Goal: Communication & Community: Answer question/provide support

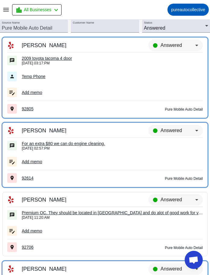
click at [68, 62] on div "[DATE] 03:17:PM" at bounding box center [112, 63] width 181 height 4
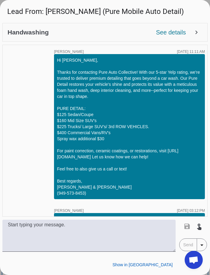
scroll to position [277, 0]
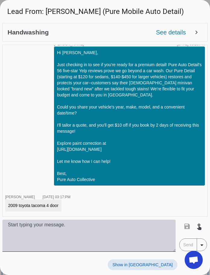
click at [78, 234] on textarea at bounding box center [88, 236] width 173 height 32
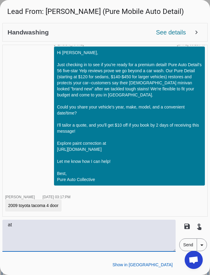
type textarea "a"
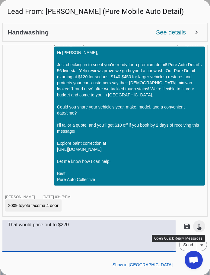
click at [203, 226] on mat-icon "touch_app" at bounding box center [199, 226] width 7 height 7
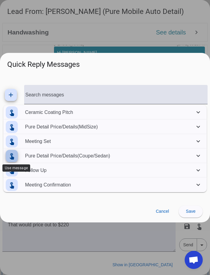
click at [18, 152] on span at bounding box center [12, 156] width 15 height 15
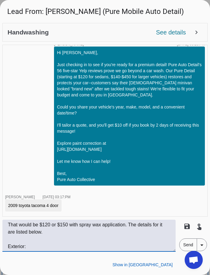
drag, startPoint x: 49, startPoint y: 231, endPoint x: 49, endPoint y: 219, distance: 11.5
click at [49, 219] on div "Handwashing See details expand_more timer close [PERSON_NAME] [DATE] 11:11:AM H…" at bounding box center [105, 137] width 206 height 229
click at [48, 220] on div "Handwashing See details expand_more timer close [PERSON_NAME] [DATE] 11:11:AM H…" at bounding box center [105, 137] width 206 height 229
click at [41, 222] on textarea "That would be $120 or $150 with spray wax application. The details for it are l…" at bounding box center [88, 236] width 173 height 32
click at [46, 222] on textarea "That would be $120 or $150 with spray wax application. The details for it are l…" at bounding box center [88, 236] width 173 height 32
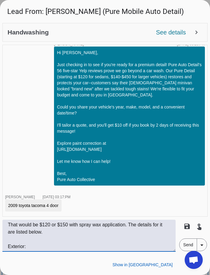
click at [46, 222] on textarea "That would be $120 or $150 with spray wax application. The details for it are l…" at bounding box center [88, 236] width 173 height 32
click at [63, 225] on textarea "That would be $220 or $150 with spray wax application. The details for it are l…" at bounding box center [88, 236] width 173 height 32
type textarea "That would be $220 or $250with spray wax application. The details for it are li…"
click at [183, 264] on span at bounding box center [193, 264] width 21 height 11
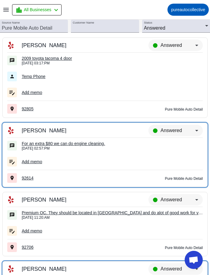
click at [66, 58] on div "2009 toyota tacoma 4 door" at bounding box center [112, 58] width 181 height 5
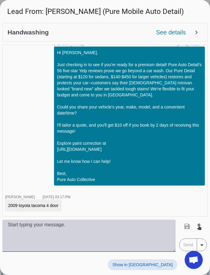
click at [97, 237] on textarea at bounding box center [88, 236] width 173 height 32
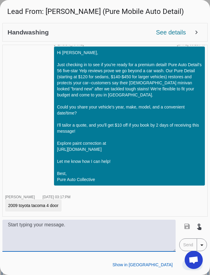
click at [183, 264] on span at bounding box center [193, 264] width 21 height 11
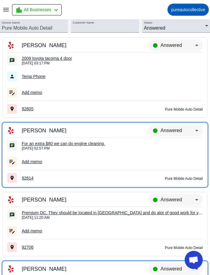
click at [66, 58] on div "2009 toyota tacoma 4 door" at bounding box center [112, 58] width 181 height 5
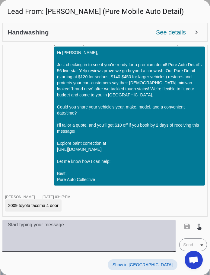
click at [113, 235] on textarea at bounding box center [88, 236] width 173 height 32
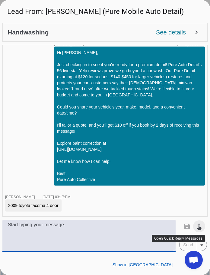
click at [201, 229] on mat-icon "touch_app" at bounding box center [199, 226] width 7 height 7
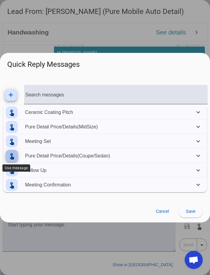
click at [14, 154] on mat-icon "touch_app" at bounding box center [11, 155] width 7 height 7
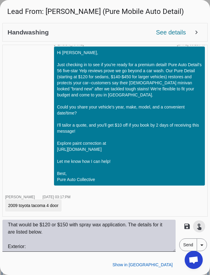
click at [47, 225] on textarea "That would be $120 or $150 with spray wax application. The details for it are l…" at bounding box center [88, 236] width 173 height 32
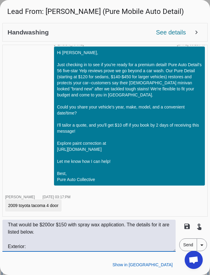
click at [47, 225] on textarea "That would be $200or $150 with spray wax application. The details for it are li…" at bounding box center [88, 236] width 173 height 32
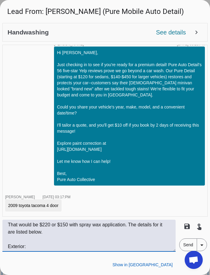
click at [64, 225] on textarea "That would be $220 or $150 with spray wax application. The details for it are l…" at bounding box center [88, 236] width 173 height 32
type textarea "That would be $220 or $250 with spray wax application. The details for it are l…"
click at [183, 242] on span "Send" at bounding box center [188, 245] width 17 height 12
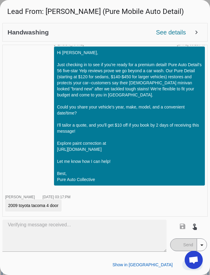
click at [184, 264] on span at bounding box center [193, 264] width 21 height 11
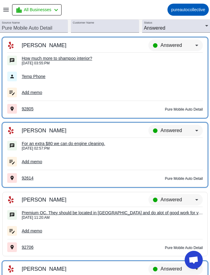
click at [39, 60] on div "How much more to shampoo interior?" at bounding box center [112, 58] width 181 height 5
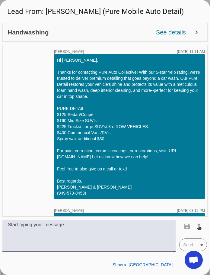
scroll to position [414, 0]
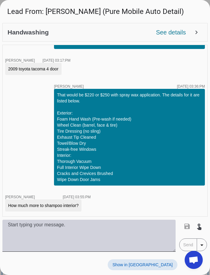
click at [92, 225] on textarea at bounding box center [88, 236] width 173 height 32
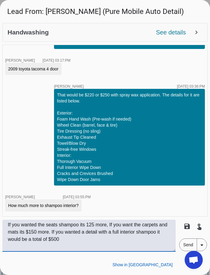
type textarea "If you wanted the seats shampoo its 125 more, If you want the carpets and mats …"
click at [185, 244] on span "Send" at bounding box center [188, 245] width 17 height 12
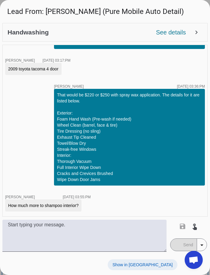
scroll to position [452, 0]
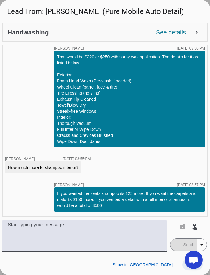
click at [184, 265] on span at bounding box center [193, 264] width 21 height 11
